Goal: Use online tool/utility: Utilize a website feature to perform a specific function

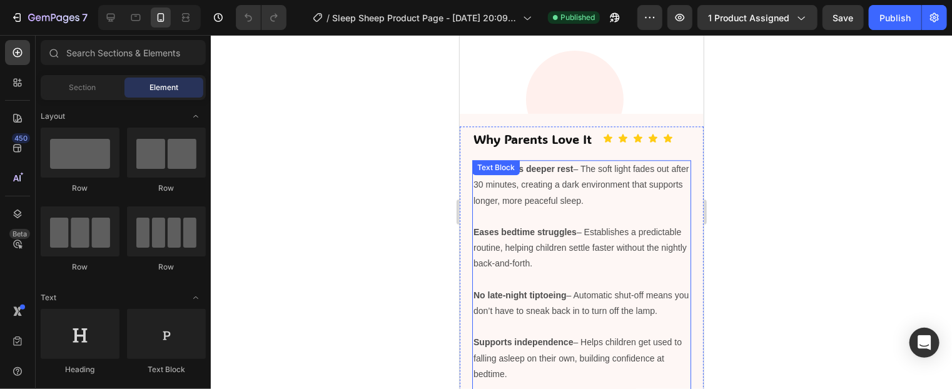
scroll to position [1501, 0]
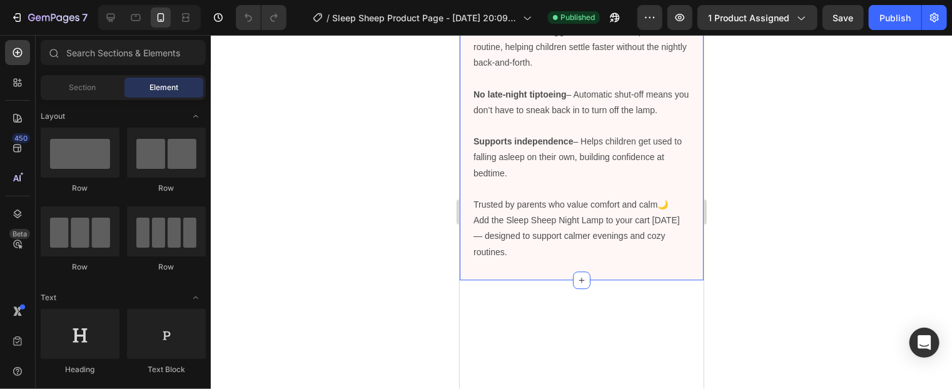
click at [692, 123] on div "Why Parents Love It Heading Icon Icon Icon Icon Icon Icon List Row Encourages d…" at bounding box center [581, 95] width 244 height 367
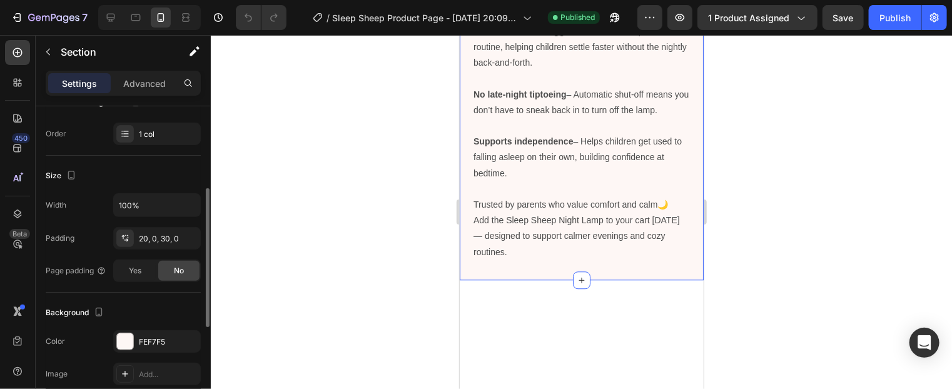
scroll to position [250, 0]
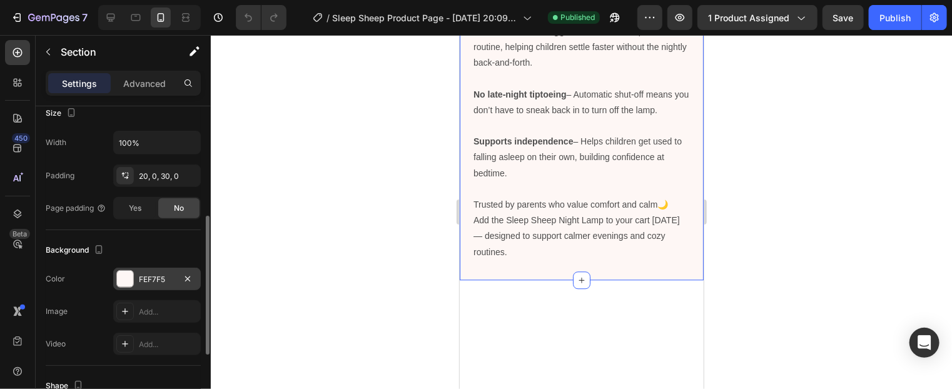
click at [150, 274] on div "FEF7F5" at bounding box center [157, 279] width 36 height 11
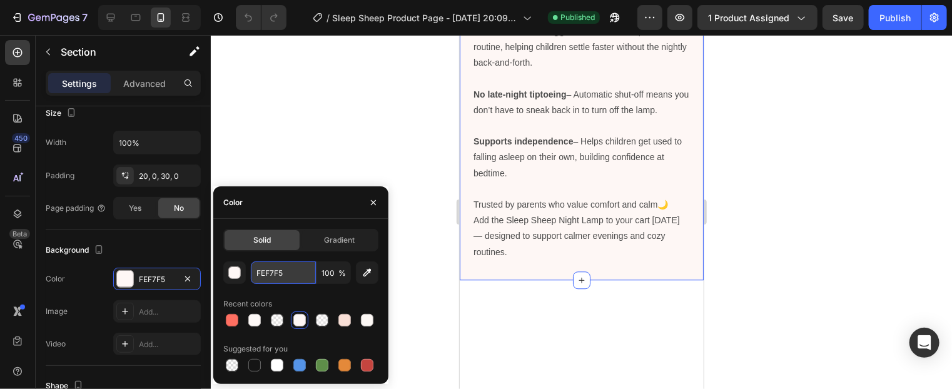
click at [279, 273] on input "FEF7F5" at bounding box center [283, 272] width 65 height 23
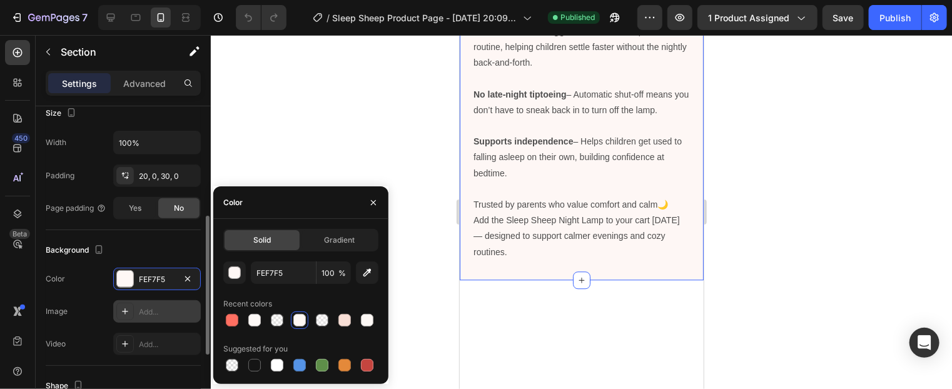
click at [154, 311] on div "Add..." at bounding box center [168, 311] width 59 height 11
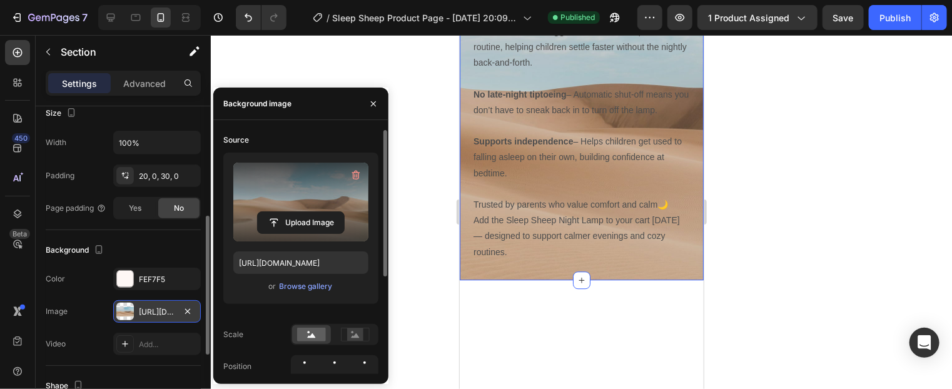
click at [300, 235] on label at bounding box center [300, 202] width 135 height 79
click at [300, 233] on input "file" at bounding box center [301, 222] width 86 height 21
click at [285, 221] on input "file" at bounding box center [301, 222] width 86 height 21
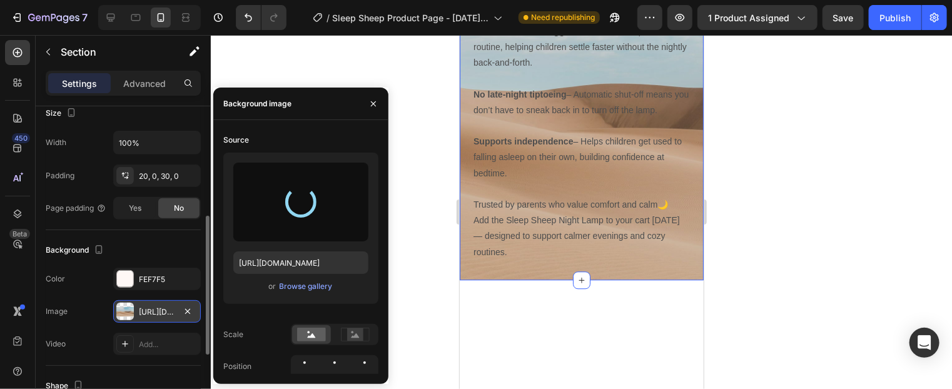
type input "[URL][DOMAIN_NAME]"
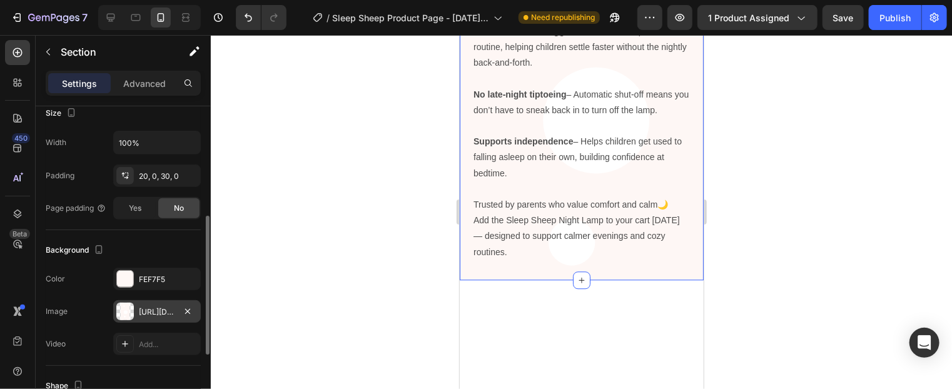
click at [881, 186] on div at bounding box center [581, 212] width 741 height 354
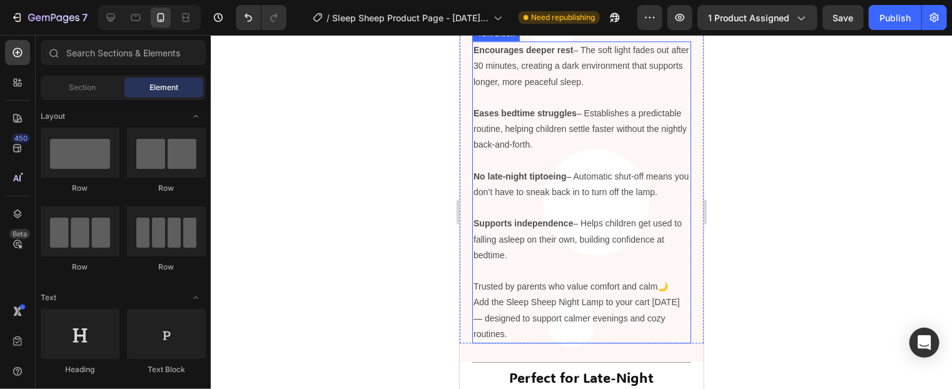
scroll to position [1626, 0]
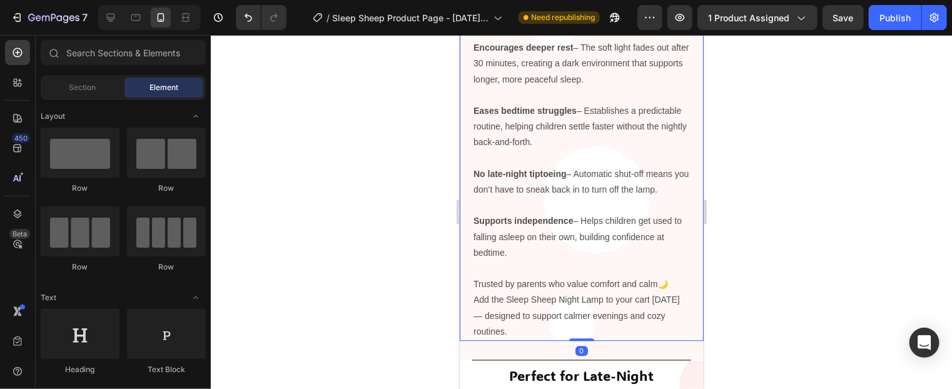
click at [464, 98] on div "Why Parents Love It Heading Icon Icon Icon Icon Icon Icon List Row Encourages d…" at bounding box center [581, 172] width 244 height 336
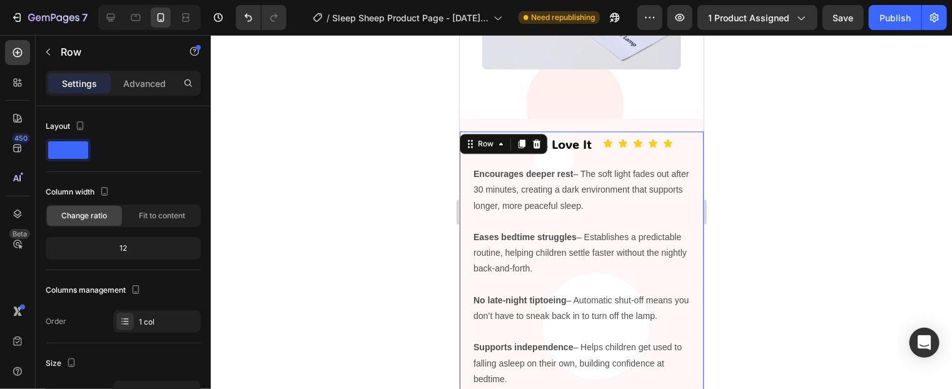
scroll to position [1376, 0]
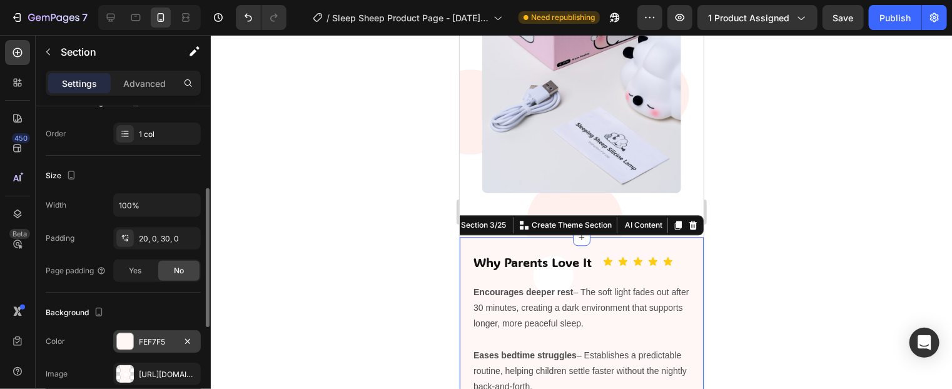
scroll to position [250, 0]
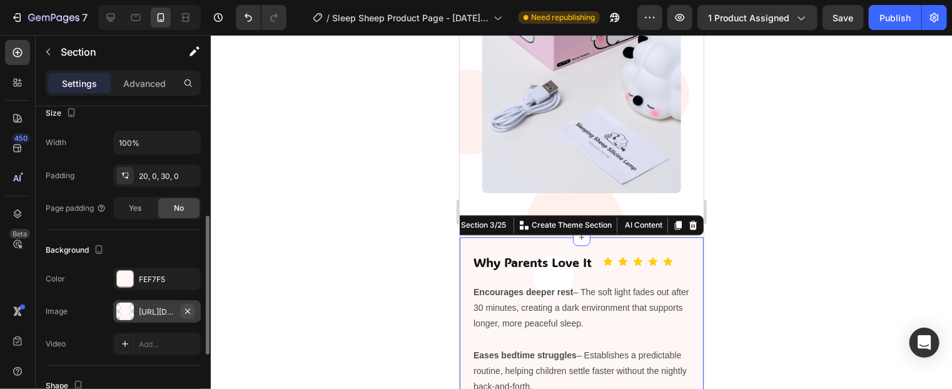
click at [190, 308] on icon "button" at bounding box center [188, 311] width 10 height 10
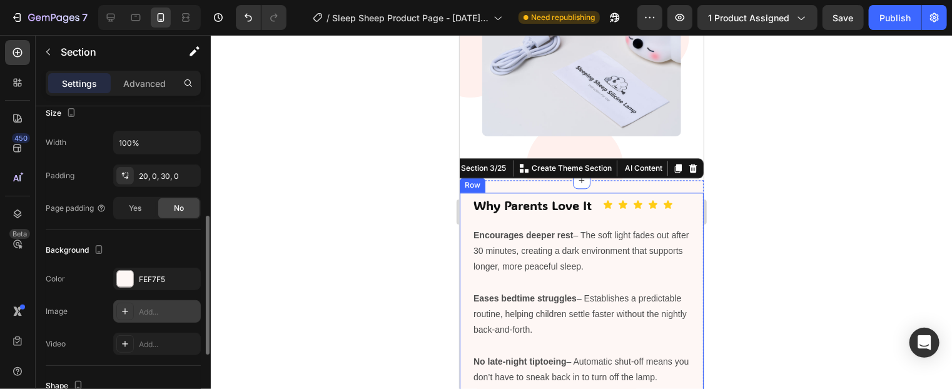
scroll to position [1501, 0]
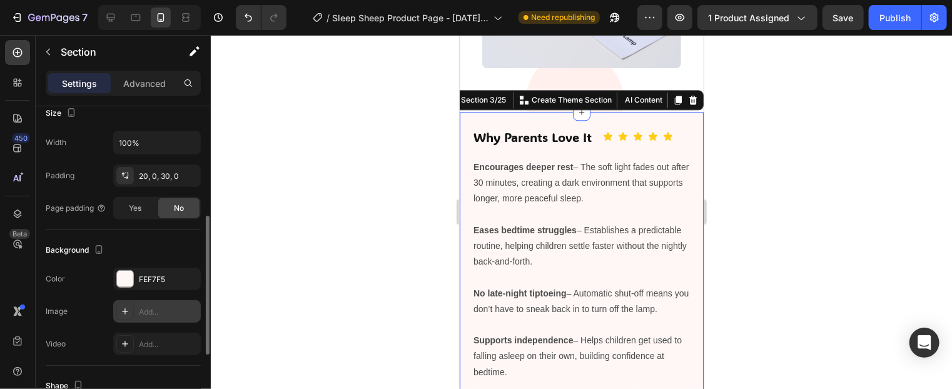
click at [787, 208] on div at bounding box center [581, 212] width 741 height 354
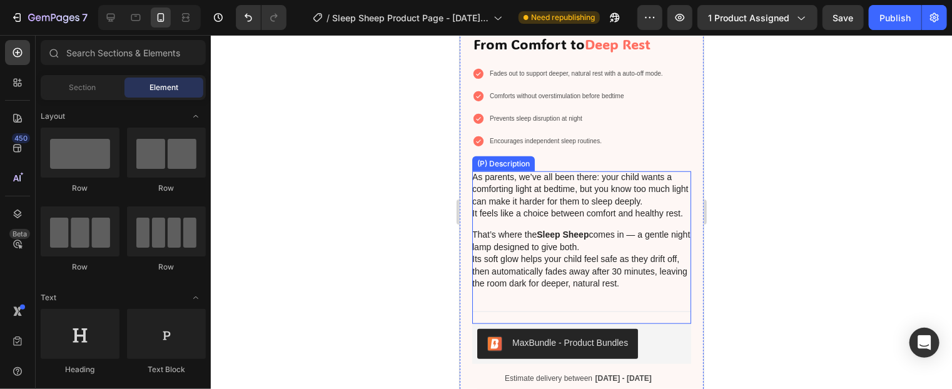
scroll to position [440, 0]
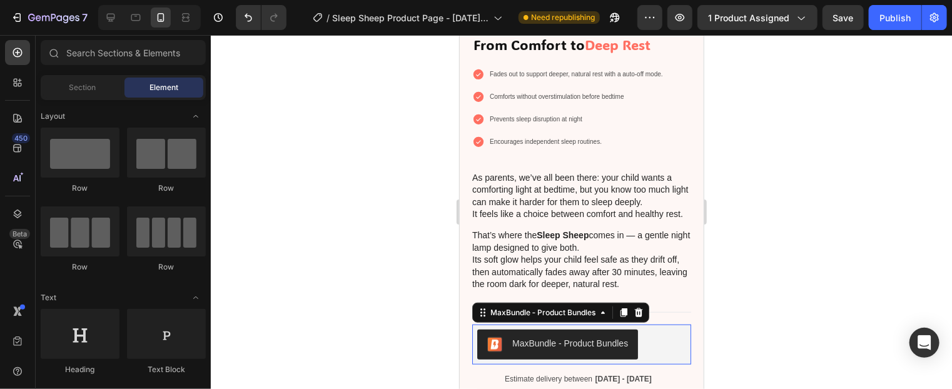
click at [563, 350] on div "MaxBundle ‑ Product Bundles" at bounding box center [570, 342] width 116 height 13
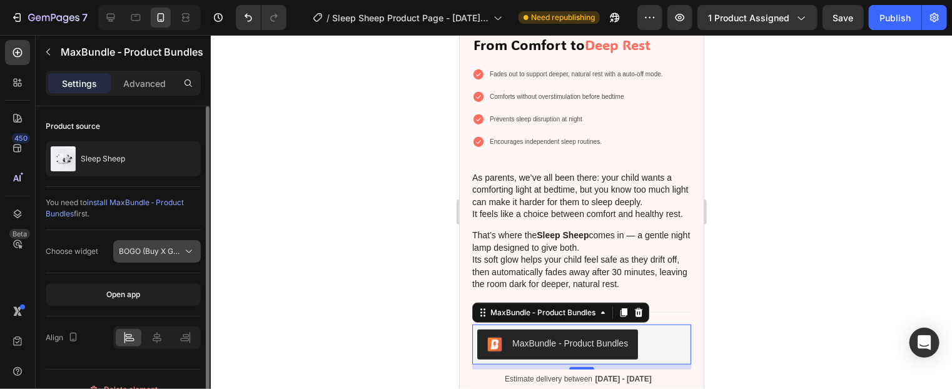
click at [161, 251] on span "BOGO (Buy X Get Y) Bundle" at bounding box center [167, 250] width 97 height 9
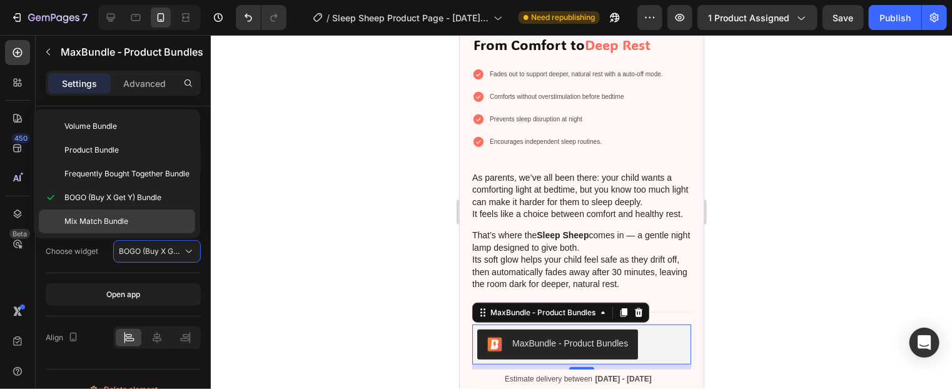
click at [93, 221] on span "Mix Match Bundle" at bounding box center [96, 221] width 64 height 11
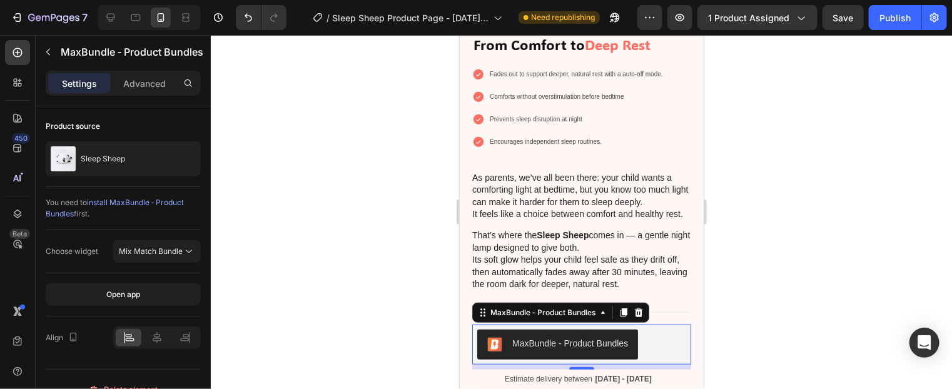
drag, startPoint x: 93, startPoint y: 221, endPoint x: 297, endPoint y: 268, distance: 209.3
click at [297, 268] on div at bounding box center [581, 212] width 741 height 354
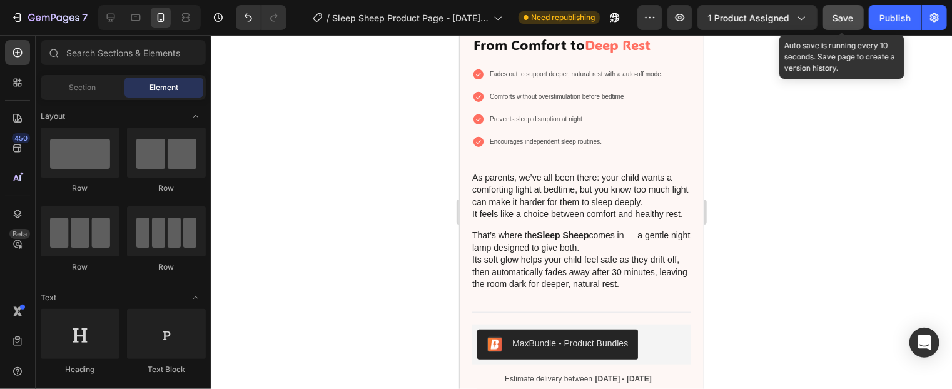
click at [839, 13] on span "Save" at bounding box center [843, 18] width 21 height 11
click at [897, 13] on div "Publish" at bounding box center [894, 17] width 31 height 13
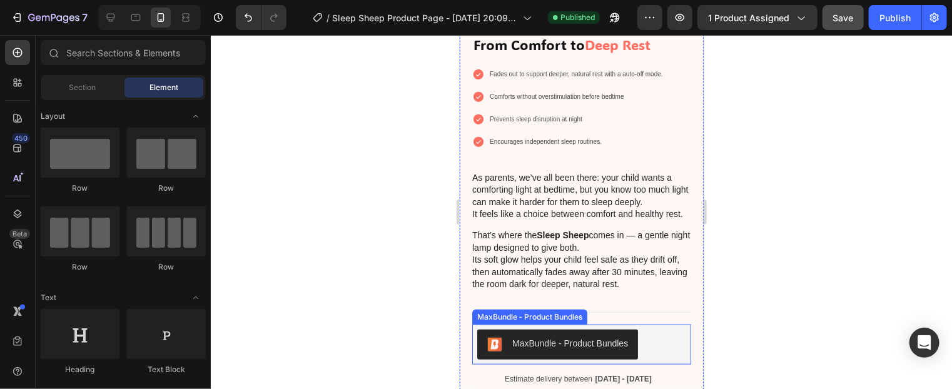
click at [569, 338] on div "MaxBundle ‑ Product Bundles" at bounding box center [570, 342] width 116 height 13
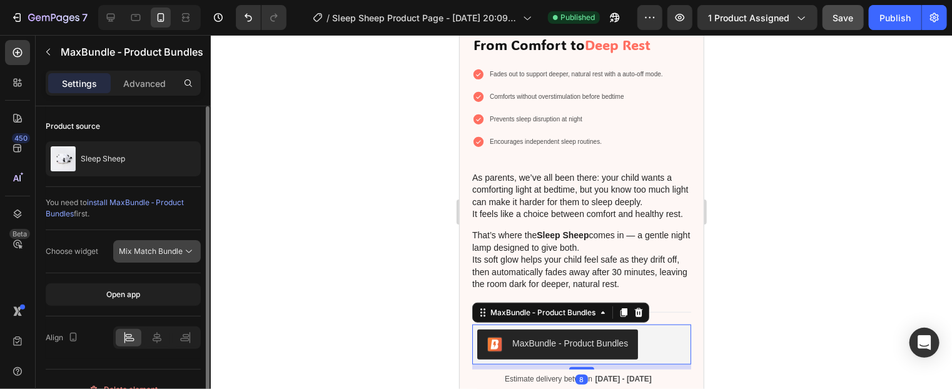
click at [179, 250] on span "Mix Match Bundle" at bounding box center [151, 250] width 64 height 9
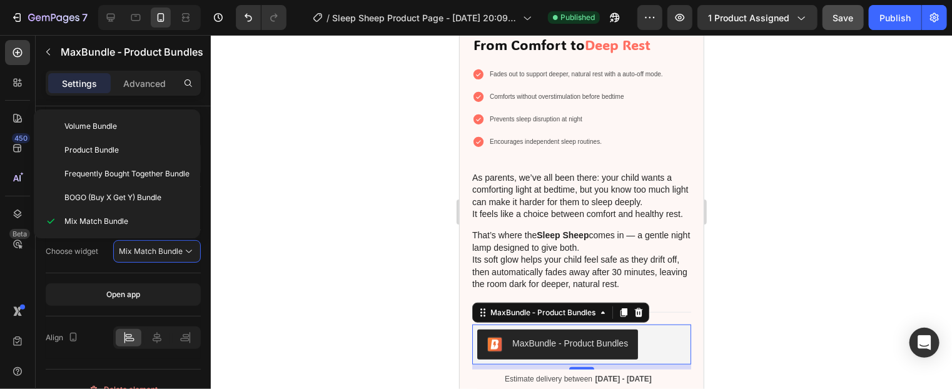
click at [281, 181] on div at bounding box center [581, 212] width 741 height 354
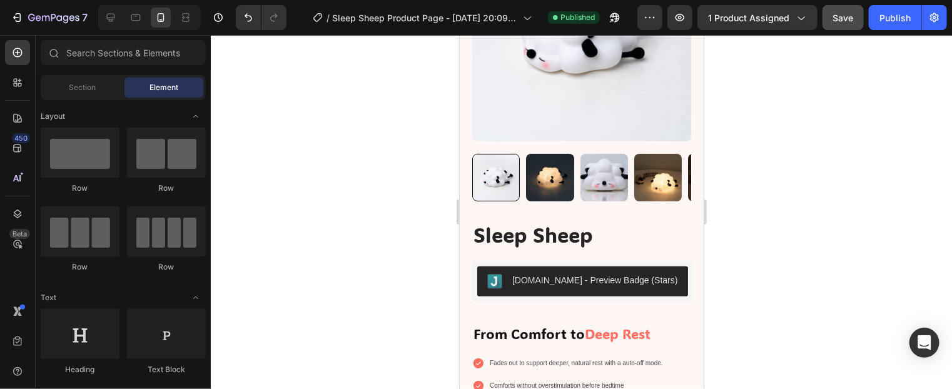
scroll to position [64, 0]
